Goal: Transaction & Acquisition: Purchase product/service

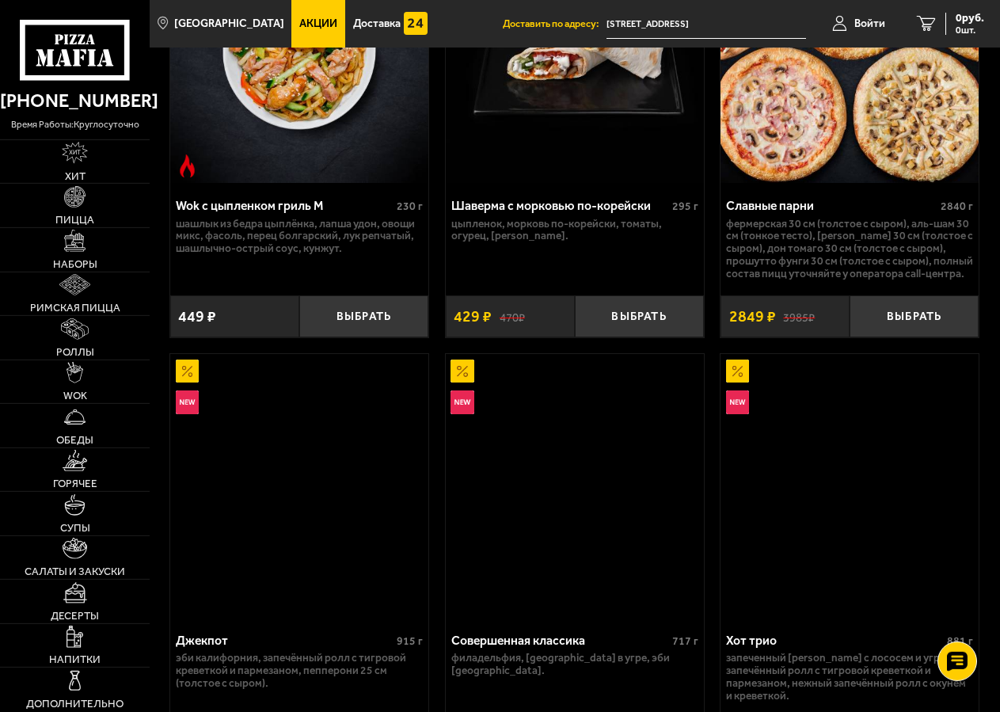
scroll to position [1373, 0]
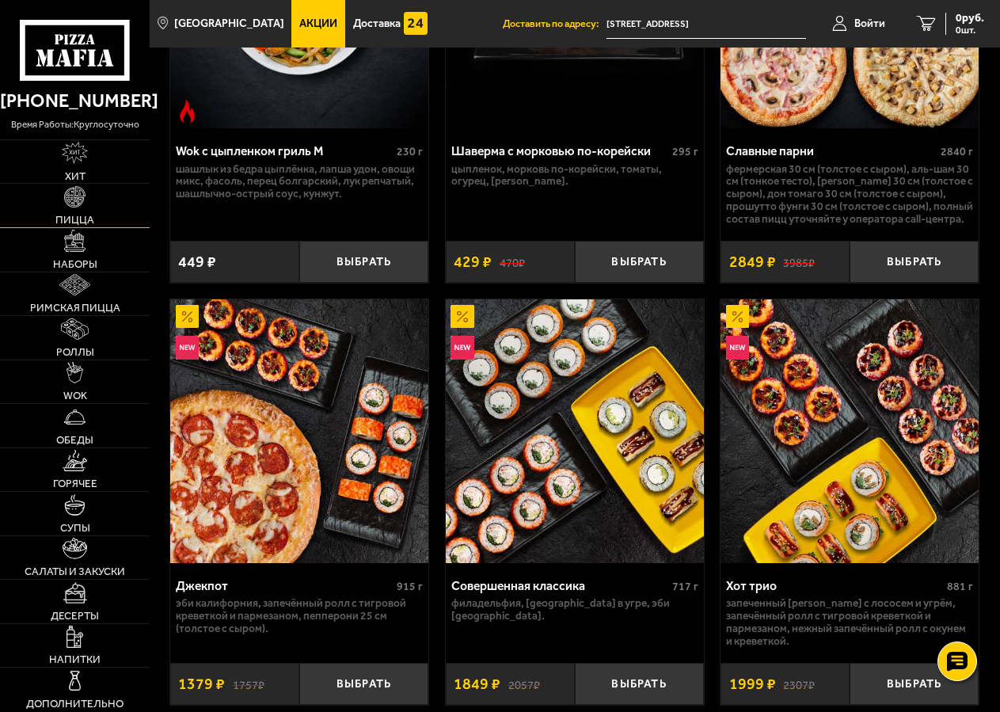
click at [83, 221] on span "Пицца" at bounding box center [74, 220] width 39 height 10
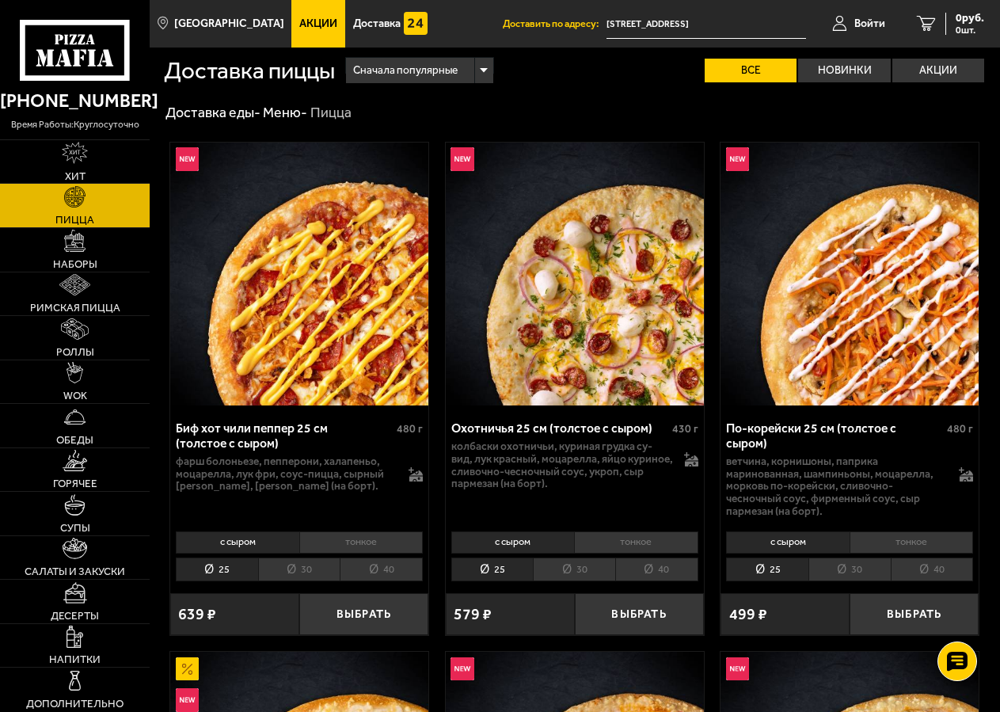
click at [374, 575] on li "40" at bounding box center [381, 569] width 83 height 25
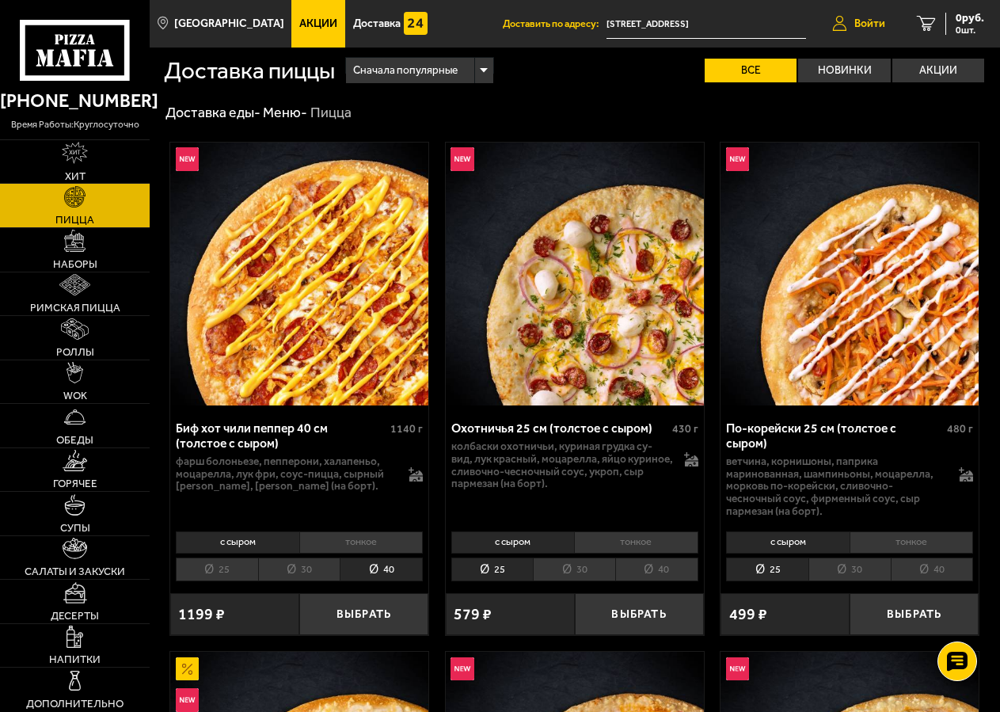
click at [875, 25] on span "Войти" at bounding box center [869, 23] width 31 height 11
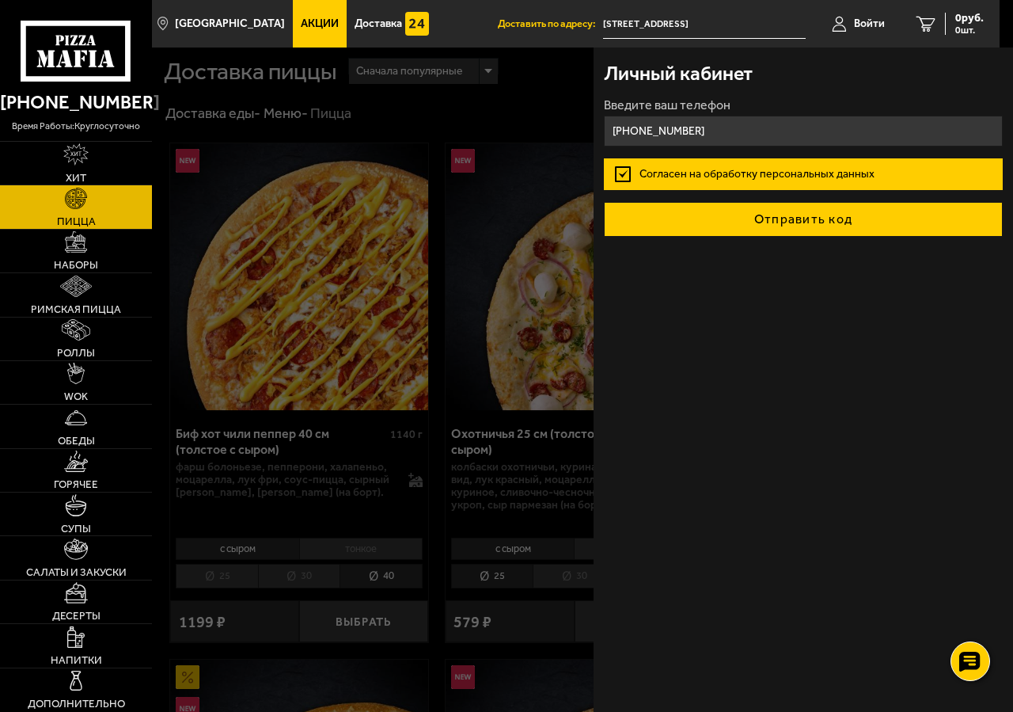
type input "+7 (911) 741-28-00"
click at [766, 219] on button "Отправить код" at bounding box center [803, 219] width 398 height 35
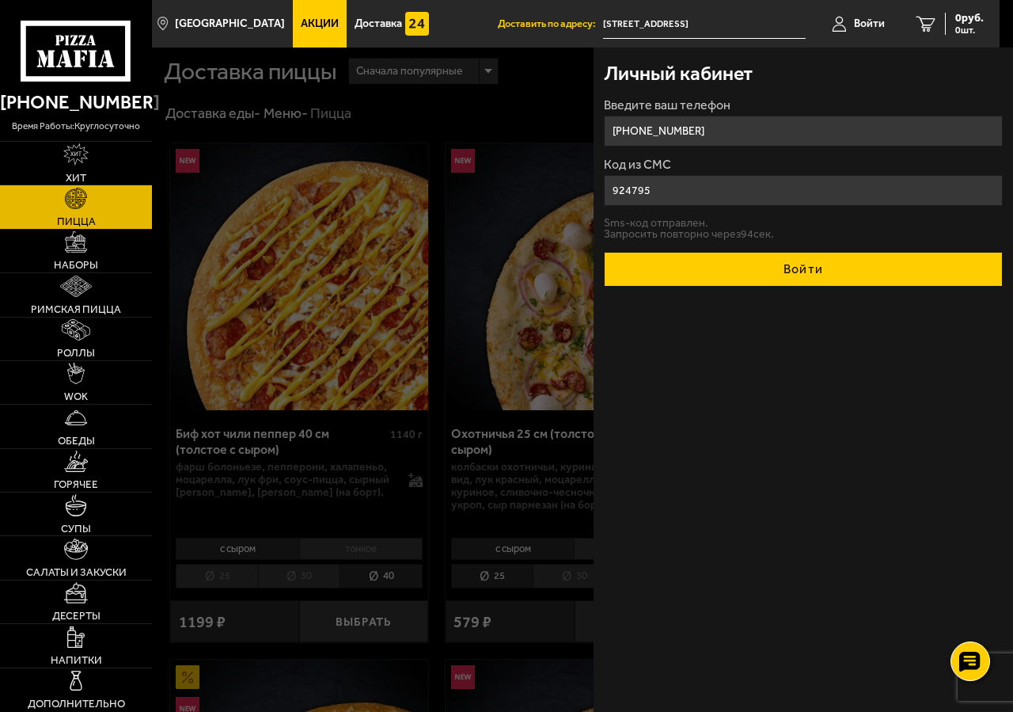
type input "924795"
click at [756, 262] on button "Войти" at bounding box center [803, 269] width 398 height 35
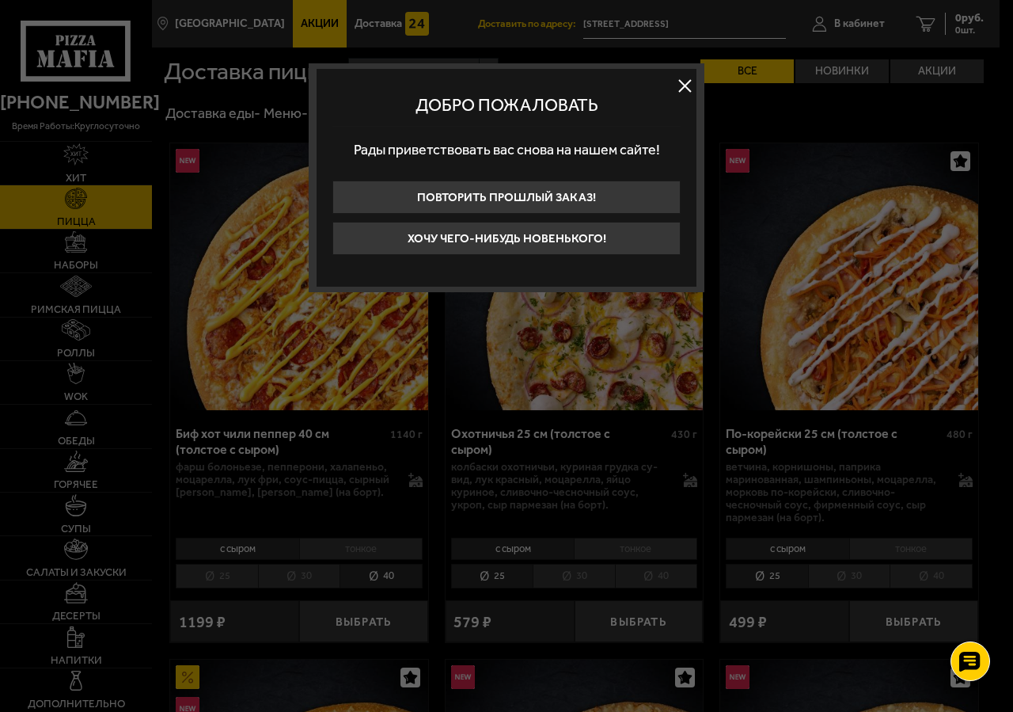
click at [683, 88] on button at bounding box center [685, 86] width 24 height 24
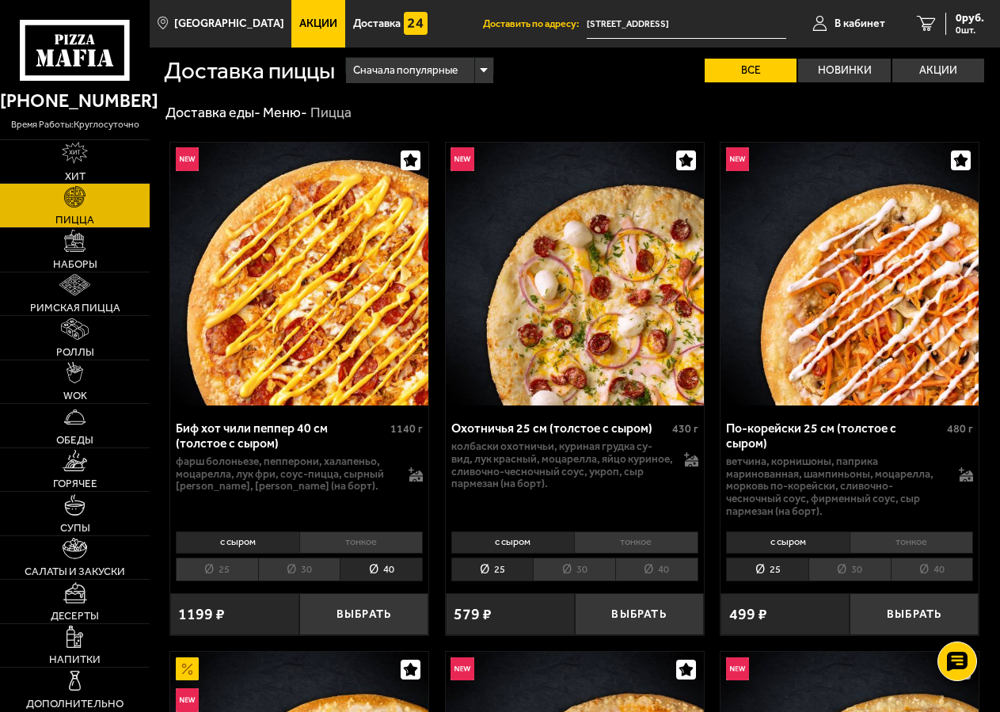
click at [408, 161] on icon "button" at bounding box center [410, 160] width 13 height 13
click at [410, 162] on icon "button" at bounding box center [410, 160] width 13 height 13
click at [414, 161] on icon "button" at bounding box center [410, 160] width 13 height 13
click at [360, 190] on img at bounding box center [299, 274] width 258 height 264
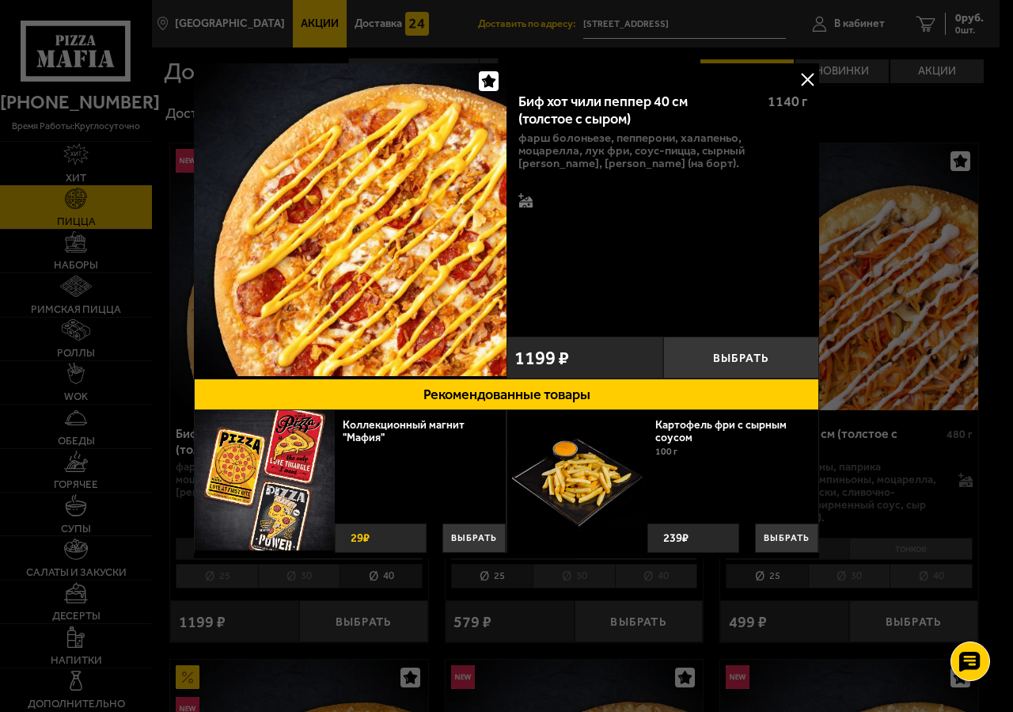
click at [806, 82] on button at bounding box center [808, 79] width 24 height 24
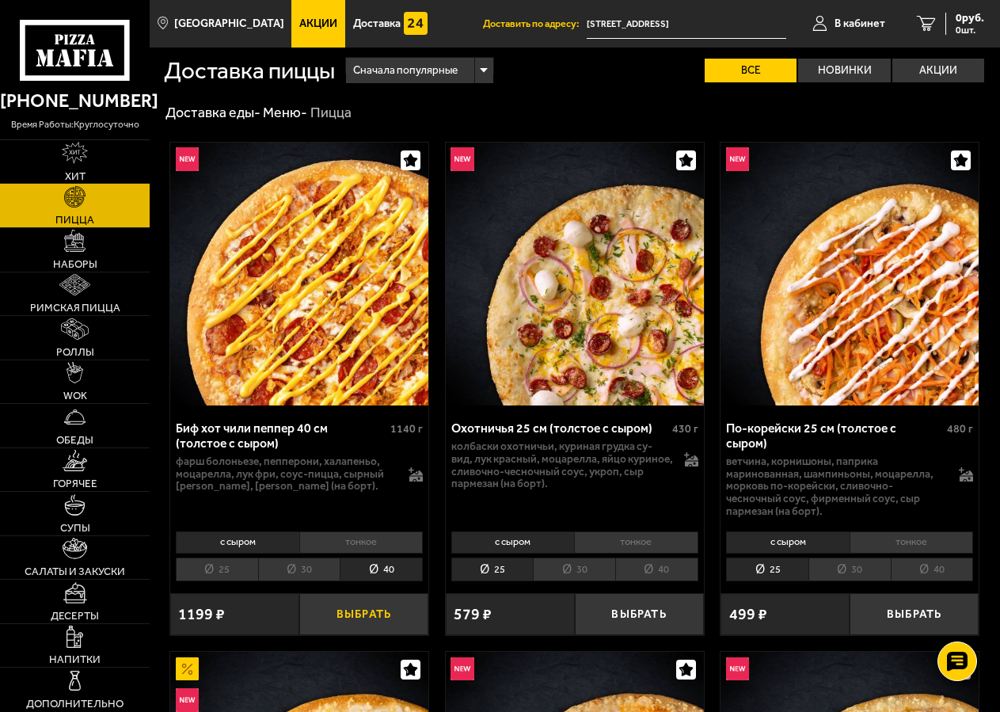
click at [388, 618] on button "Выбрать" at bounding box center [363, 613] width 129 height 41
click at [947, 24] on span "1019 руб." at bounding box center [960, 18] width 47 height 11
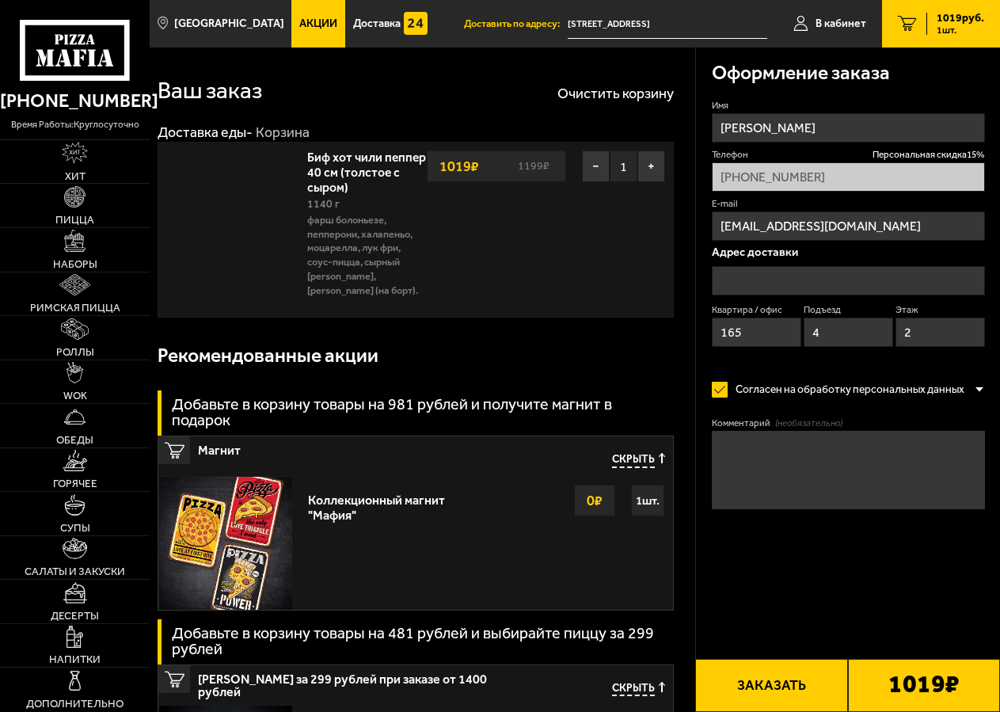
type input "[STREET_ADDRESS]"
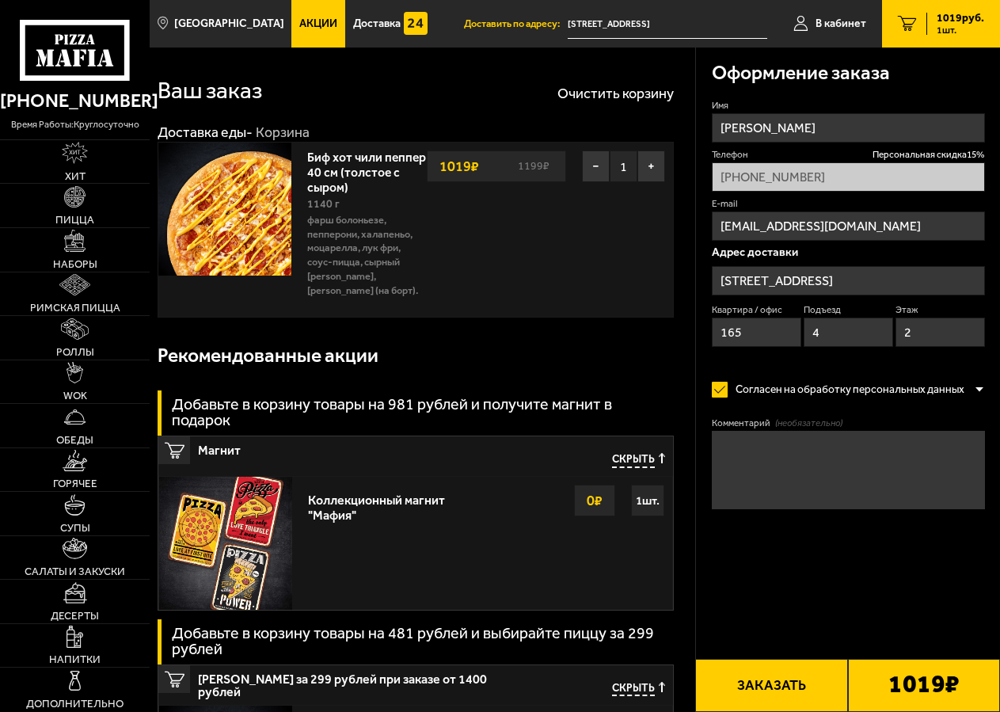
click at [787, 690] on button "Заказать" at bounding box center [771, 685] width 152 height 53
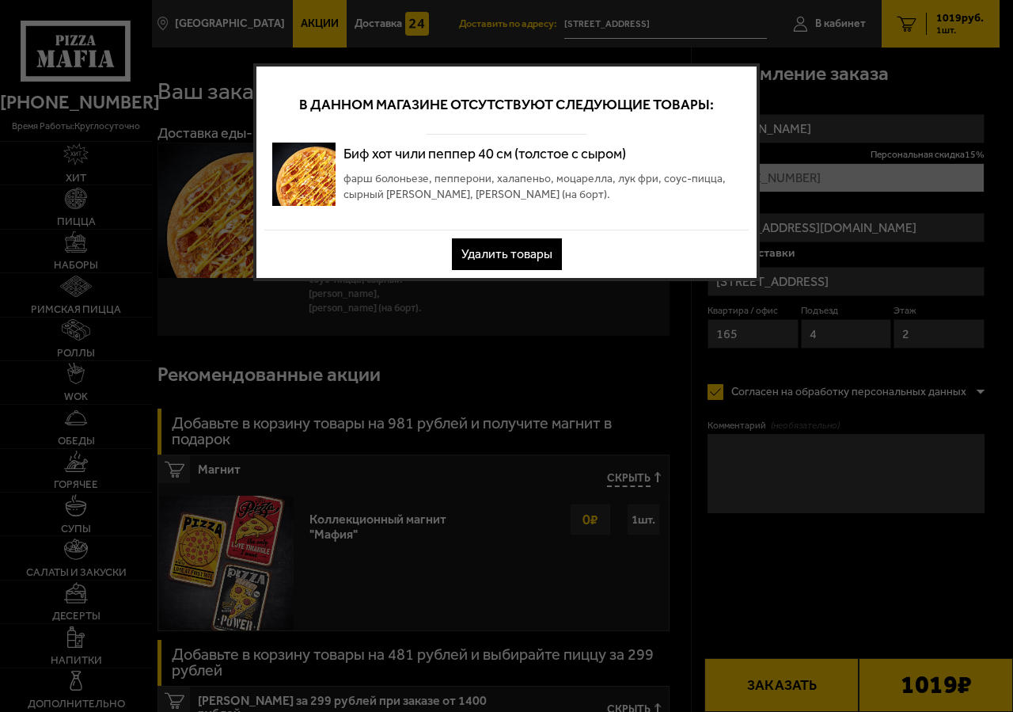
click at [541, 255] on button "Удалить товары" at bounding box center [507, 254] width 110 height 32
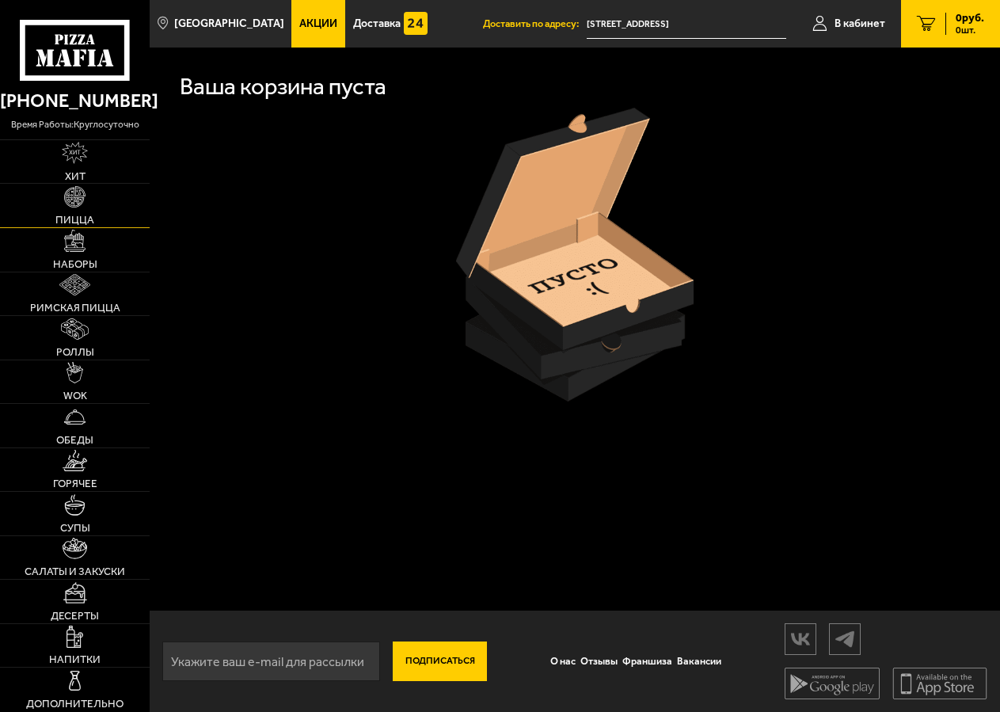
click at [78, 225] on span "Пицца" at bounding box center [74, 220] width 39 height 10
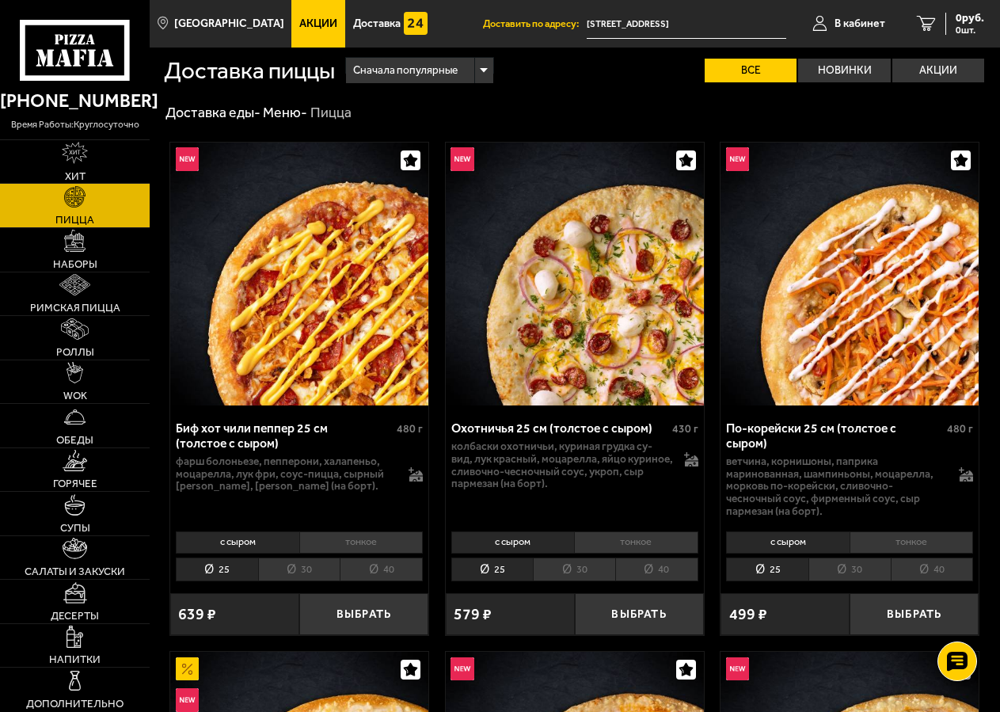
click at [307, 256] on img at bounding box center [299, 274] width 258 height 264
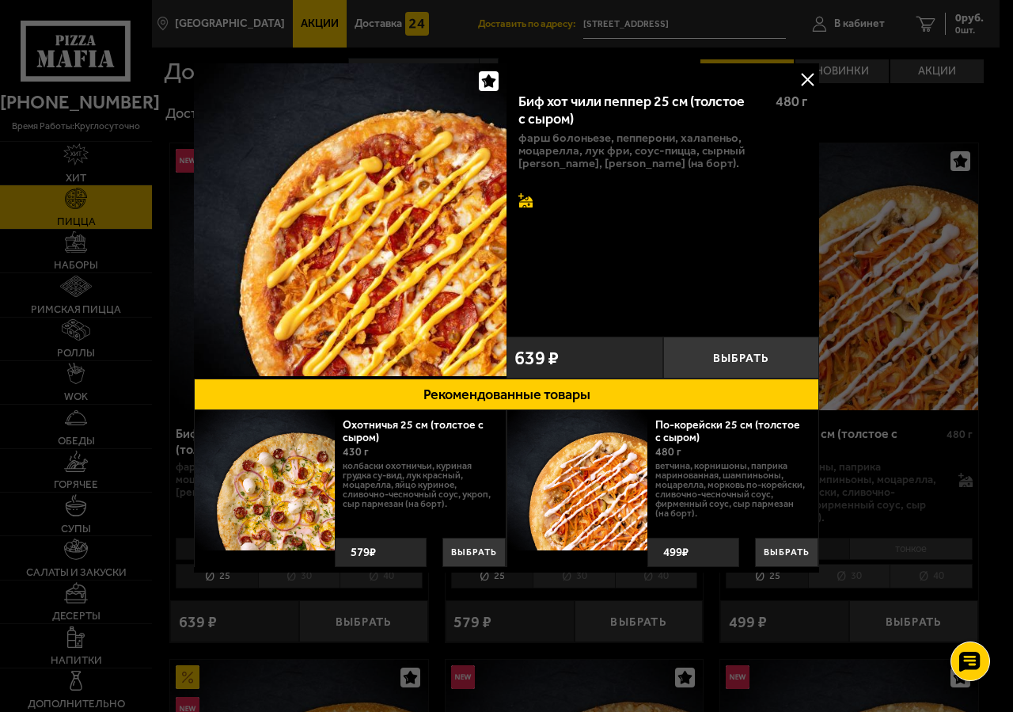
click at [528, 199] on icon at bounding box center [526, 200] width 14 height 14
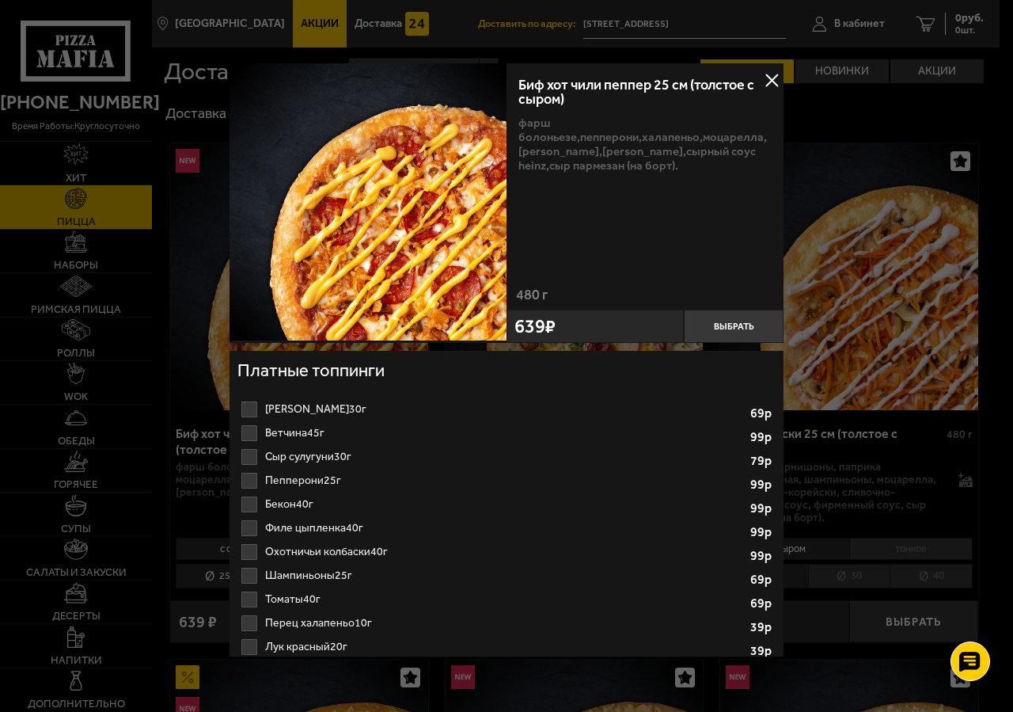
click at [762, 78] on button at bounding box center [772, 80] width 24 height 24
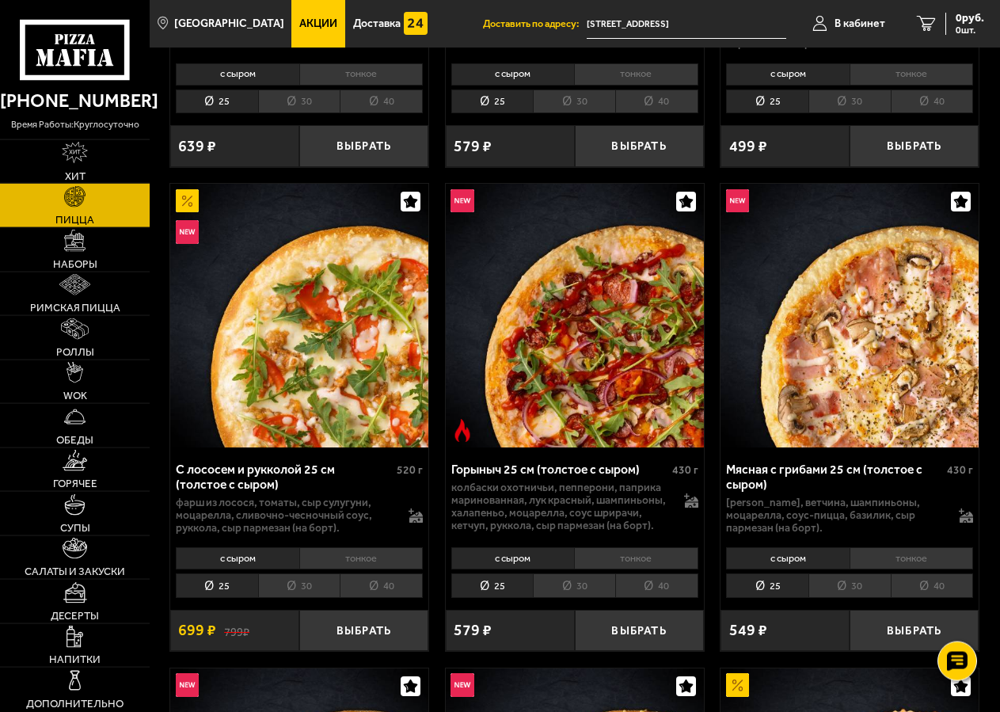
scroll to position [565, 0]
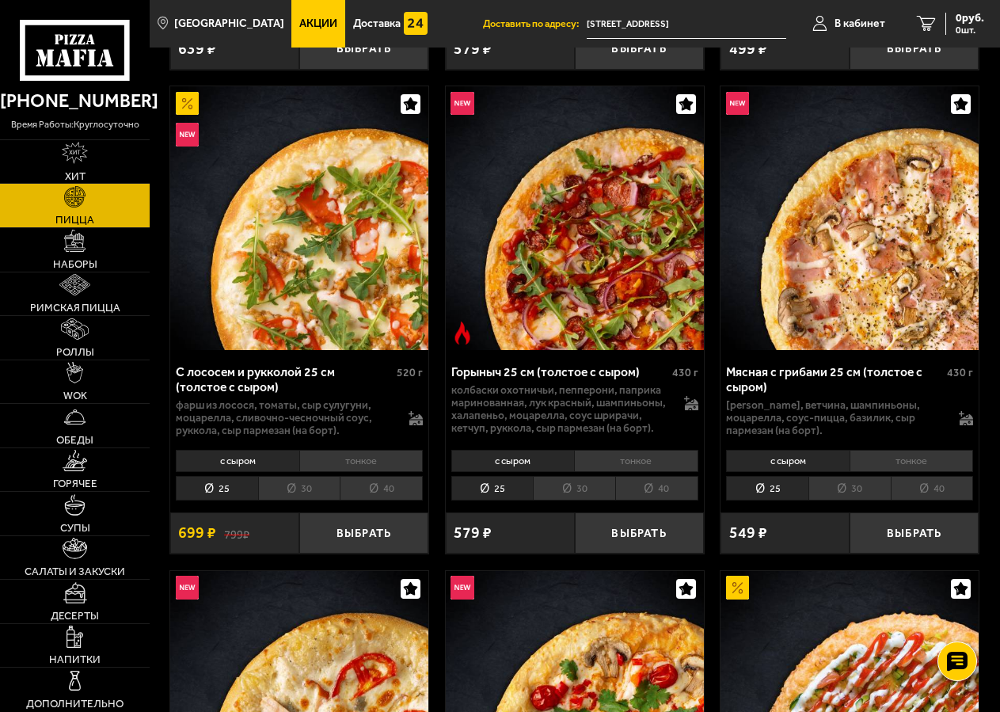
click at [850, 251] on img at bounding box center [849, 218] width 258 height 264
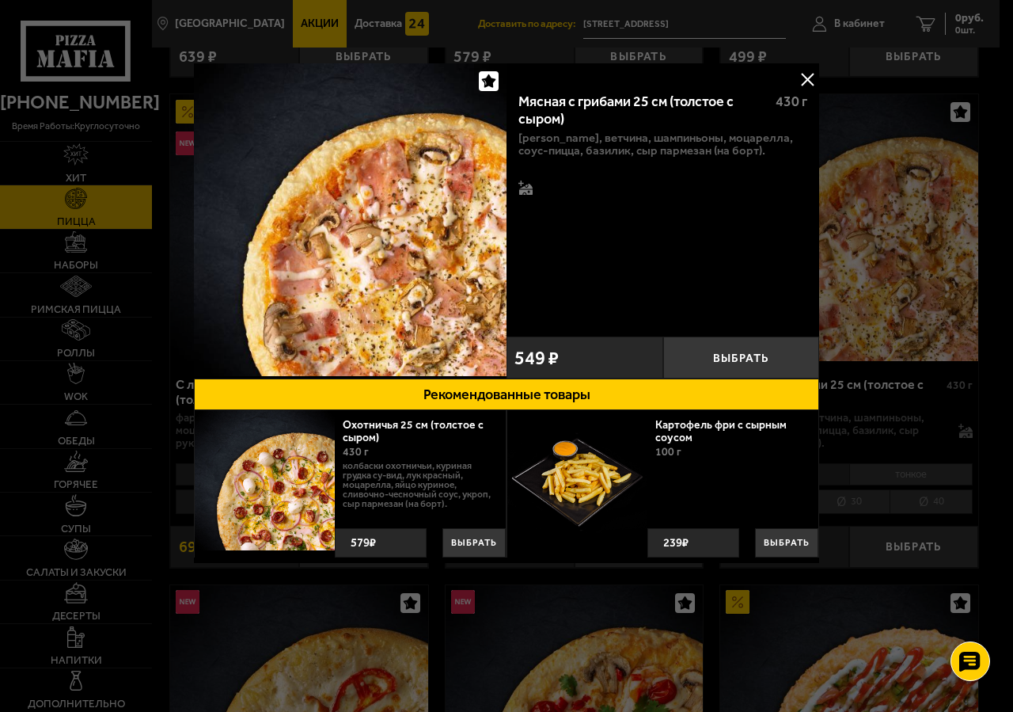
click at [807, 78] on button at bounding box center [808, 79] width 24 height 24
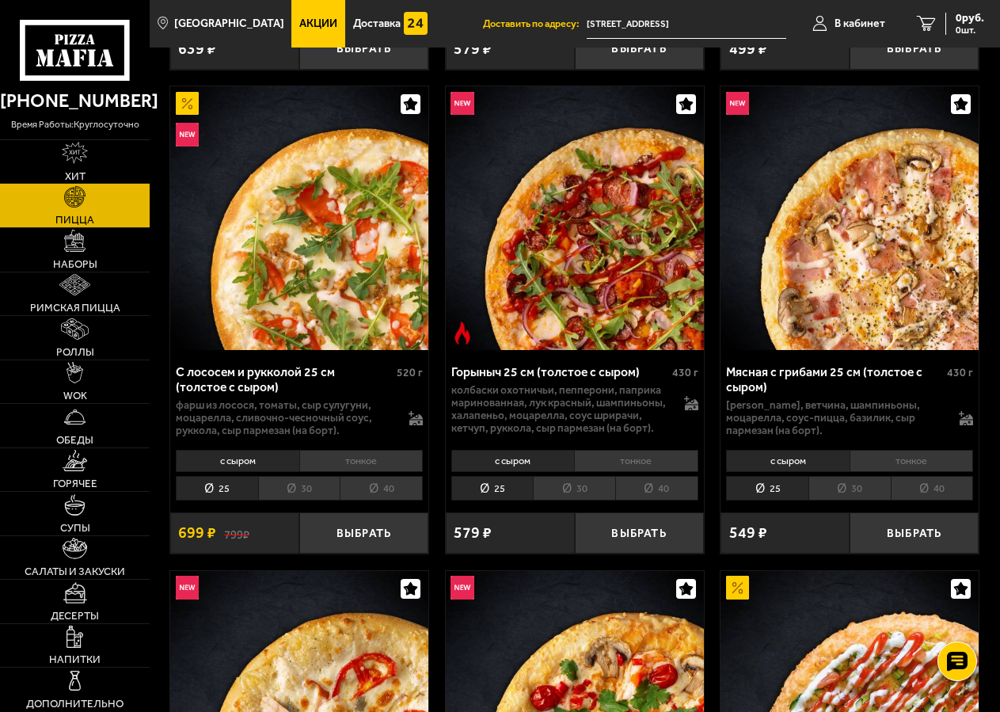
click at [924, 496] on li "40" at bounding box center [932, 488] width 83 height 25
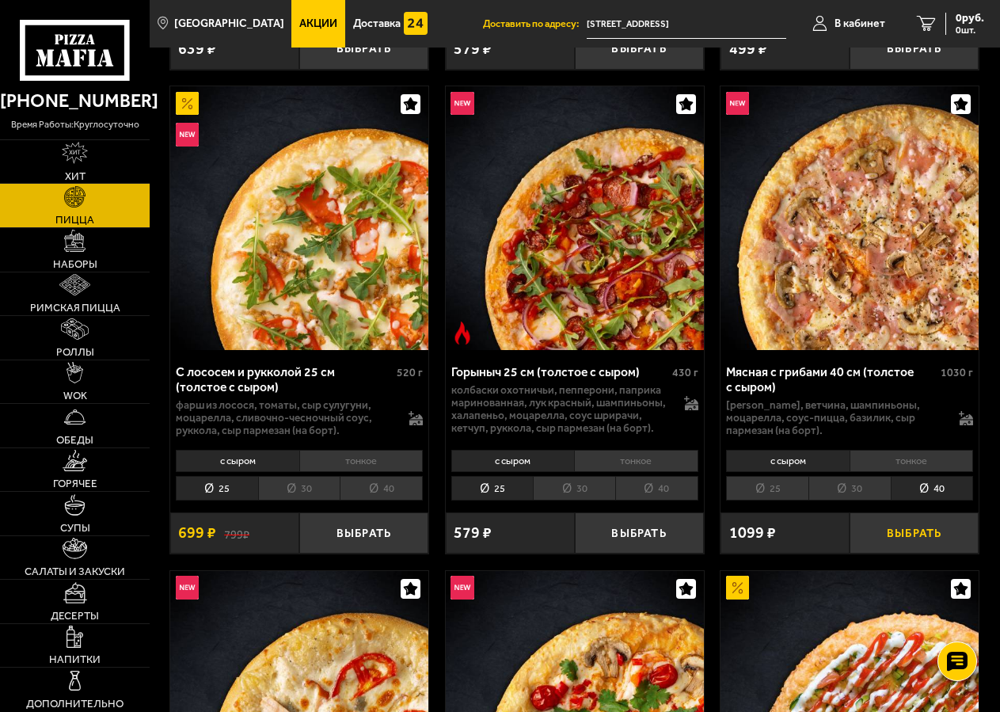
click at [919, 553] on button "Выбрать" at bounding box center [913, 532] width 129 height 41
click at [948, 28] on span "1 шт." at bounding box center [963, 29] width 41 height 9
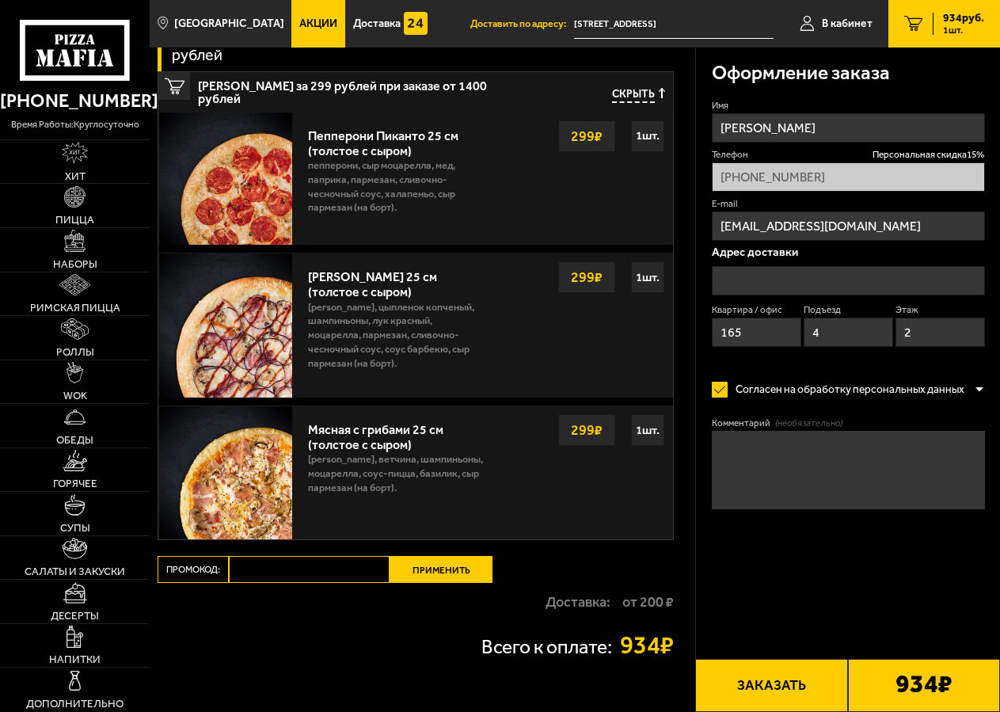
type input "[STREET_ADDRESS]"
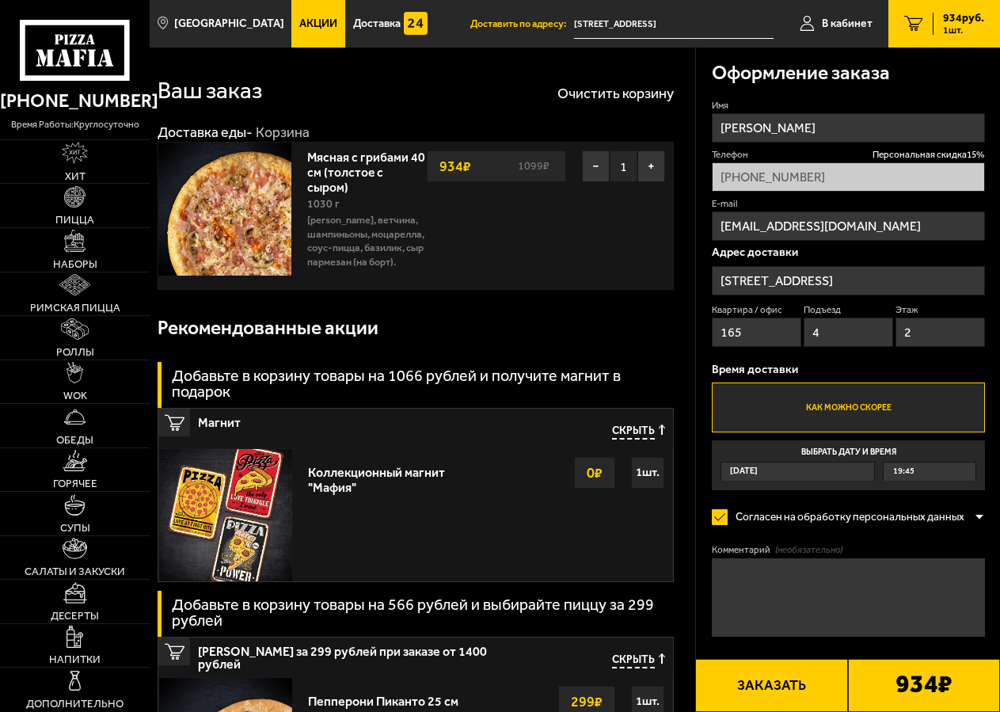
click at [765, 682] on button "Заказать" at bounding box center [771, 685] width 152 height 53
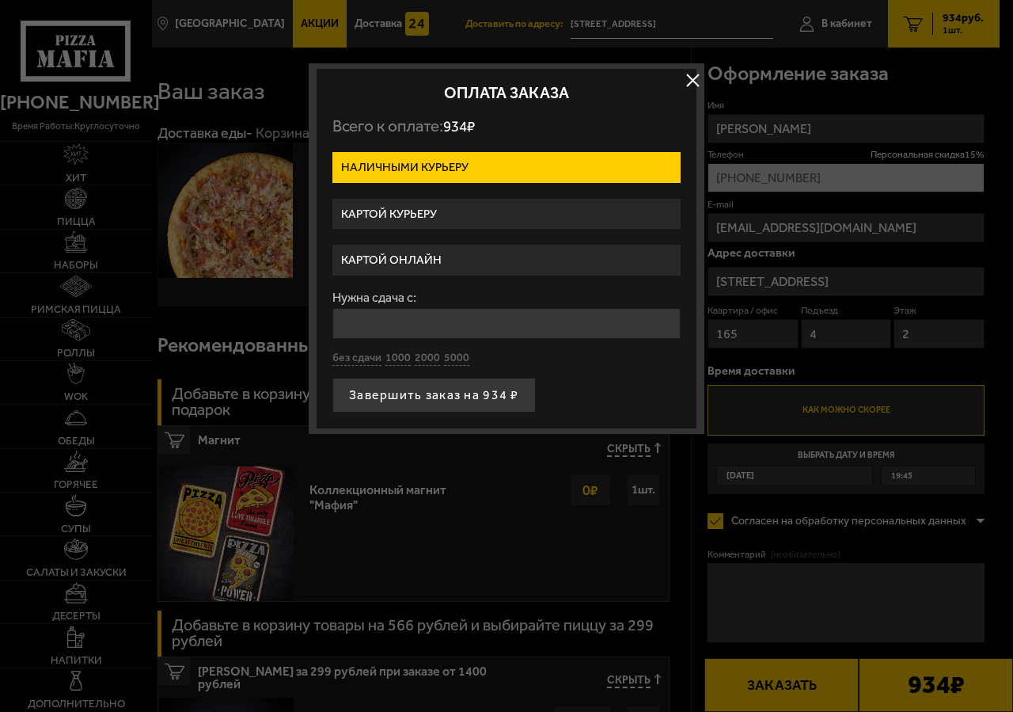
click at [460, 317] on input "Нужна сдача с:" at bounding box center [506, 323] width 348 height 31
type input "1000"
click at [332, 378] on button "Завершить заказ на 934 ₽" at bounding box center [433, 395] width 203 height 35
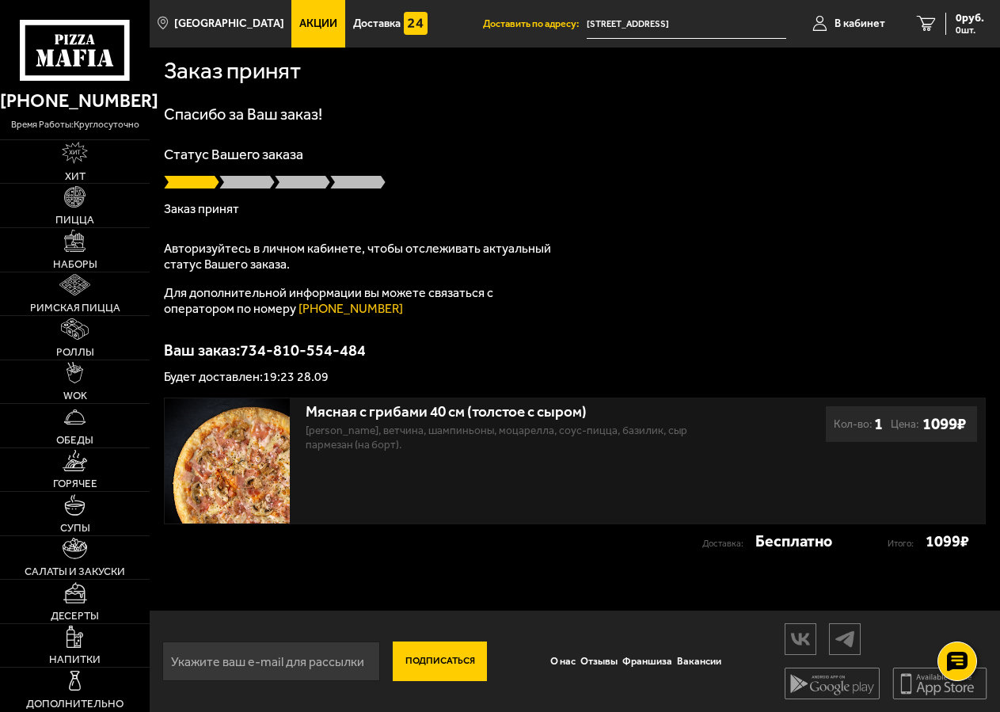
click at [256, 445] on img at bounding box center [227, 460] width 125 height 125
click at [431, 420] on div "Мясная с грибами 40 см (толстое с сыром)" at bounding box center [498, 412] width 385 height 18
click at [78, 216] on span "Пицца" at bounding box center [74, 220] width 39 height 10
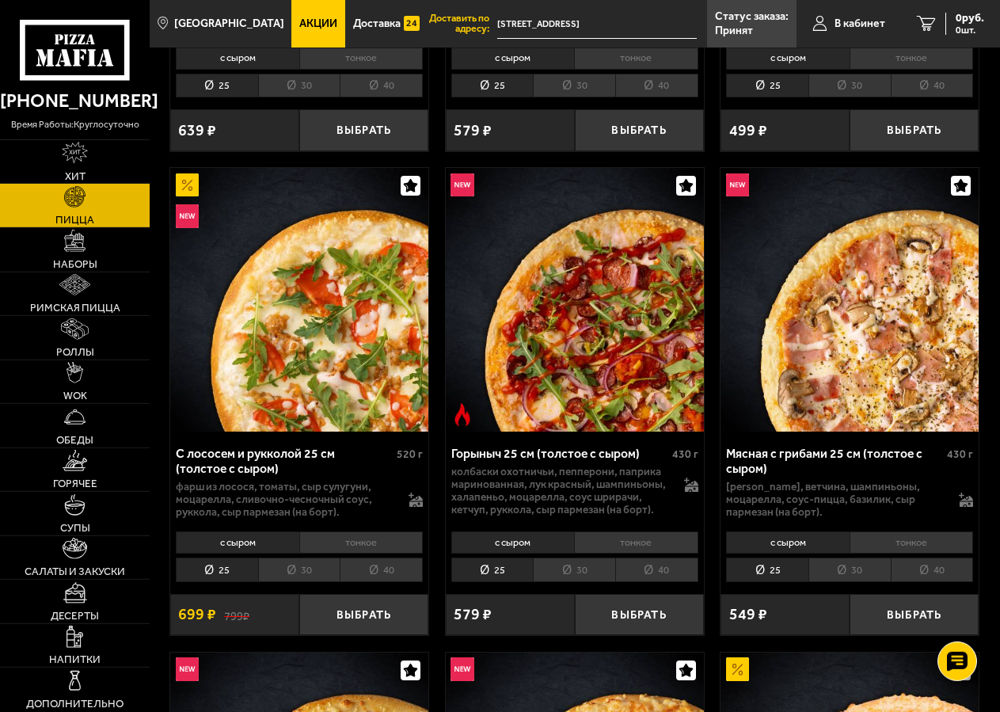
scroll to position [484, 0]
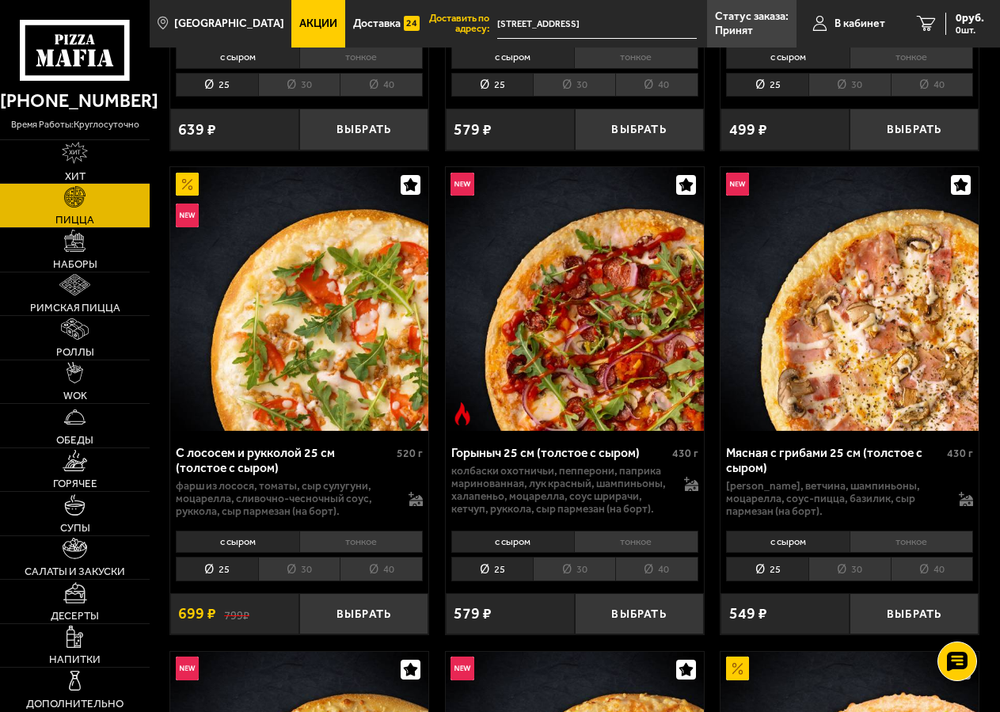
click at [932, 577] on li "40" at bounding box center [932, 569] width 83 height 25
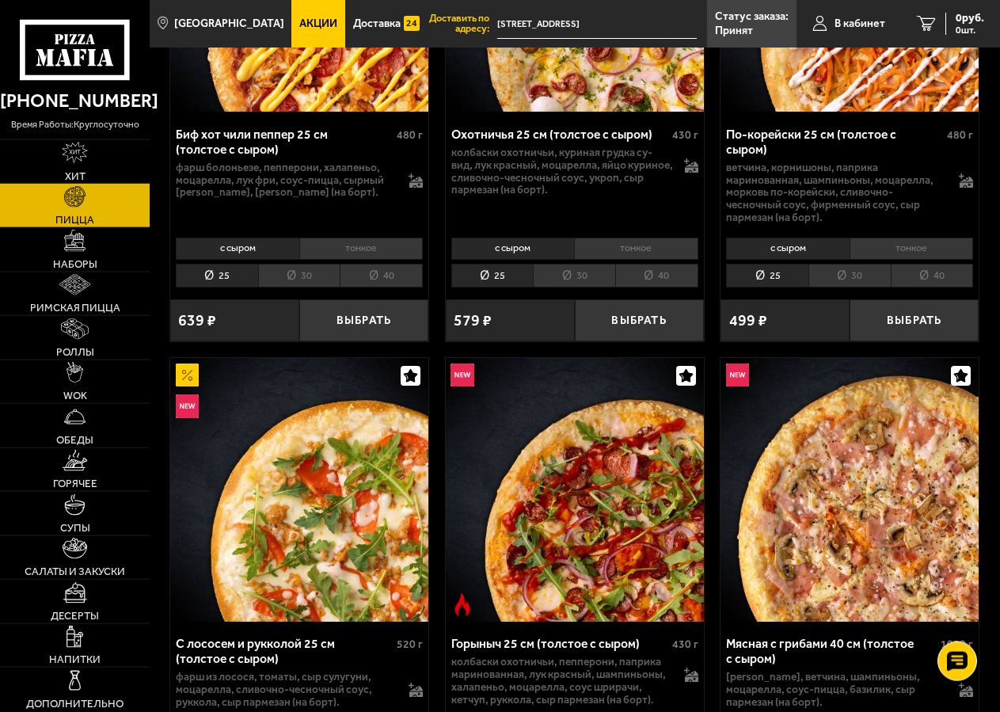
scroll to position [242, 0]
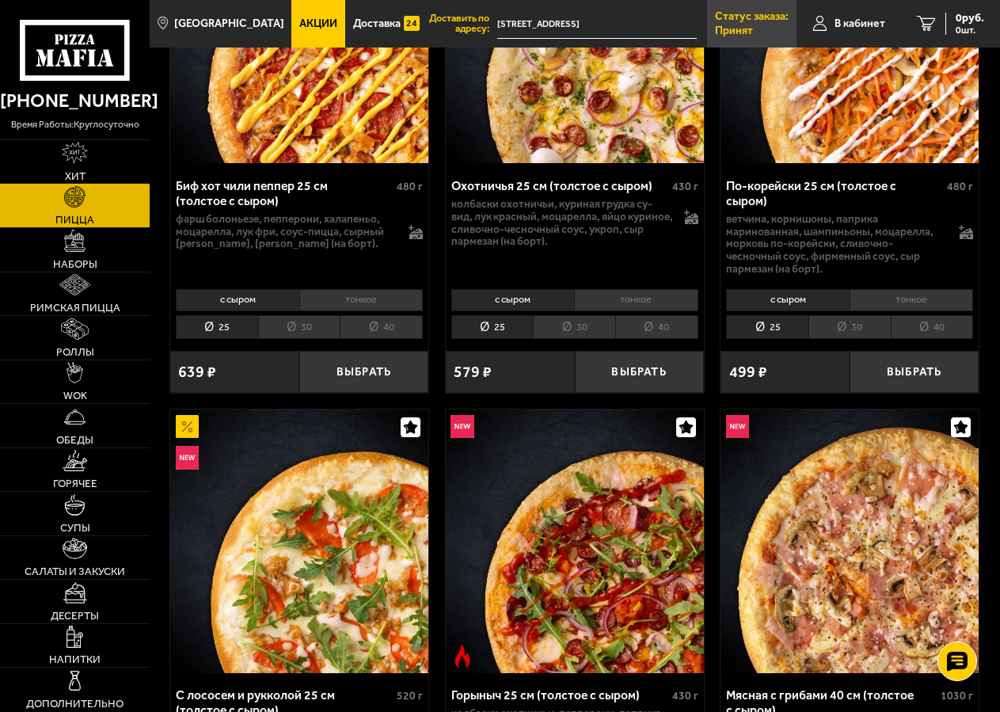
click at [746, 19] on p "Статус заказа:" at bounding box center [752, 16] width 74 height 11
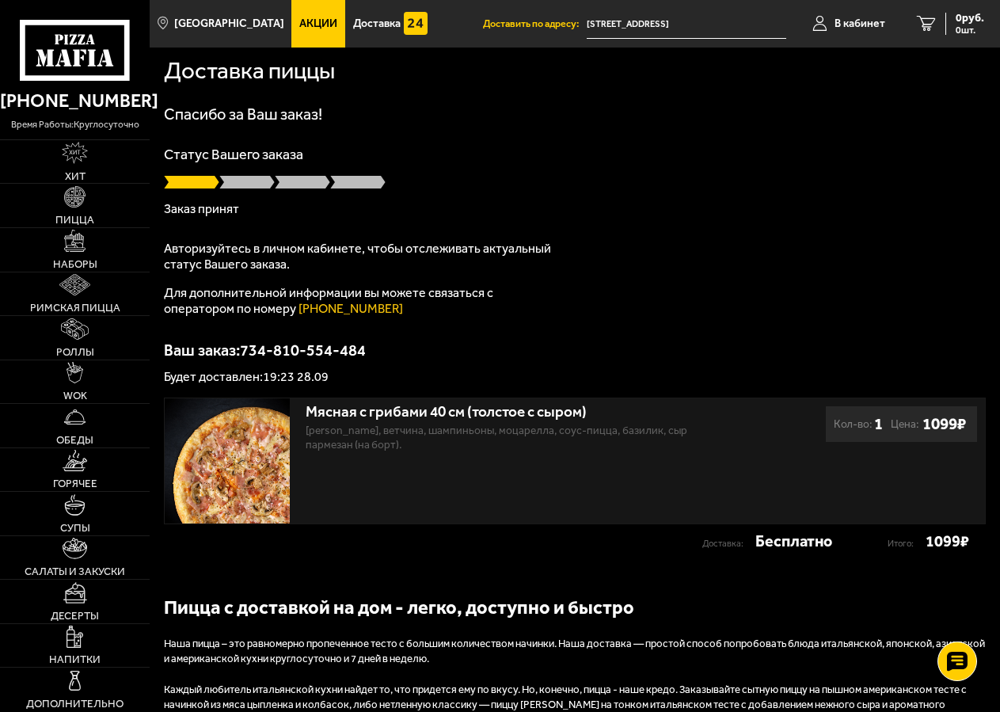
drag, startPoint x: 686, startPoint y: 408, endPoint x: 625, endPoint y: 167, distance: 248.5
